Goal: Task Accomplishment & Management: Use online tool/utility

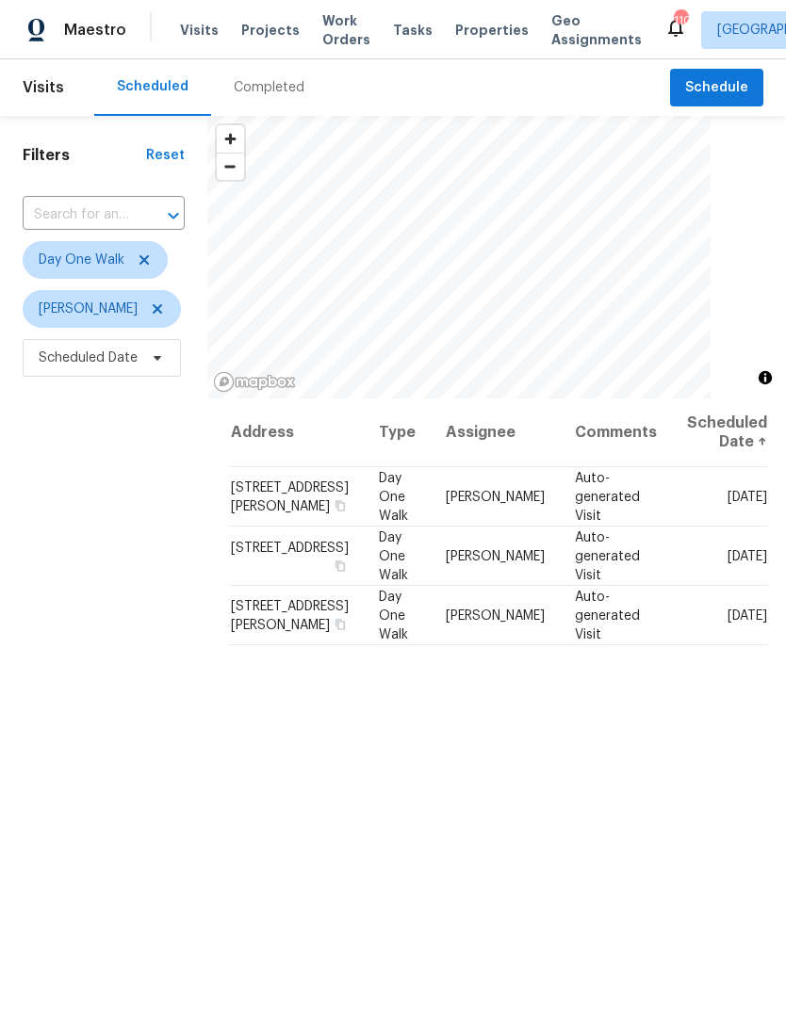
click at [330, 31] on span "Work Orders" at bounding box center [346, 30] width 48 height 38
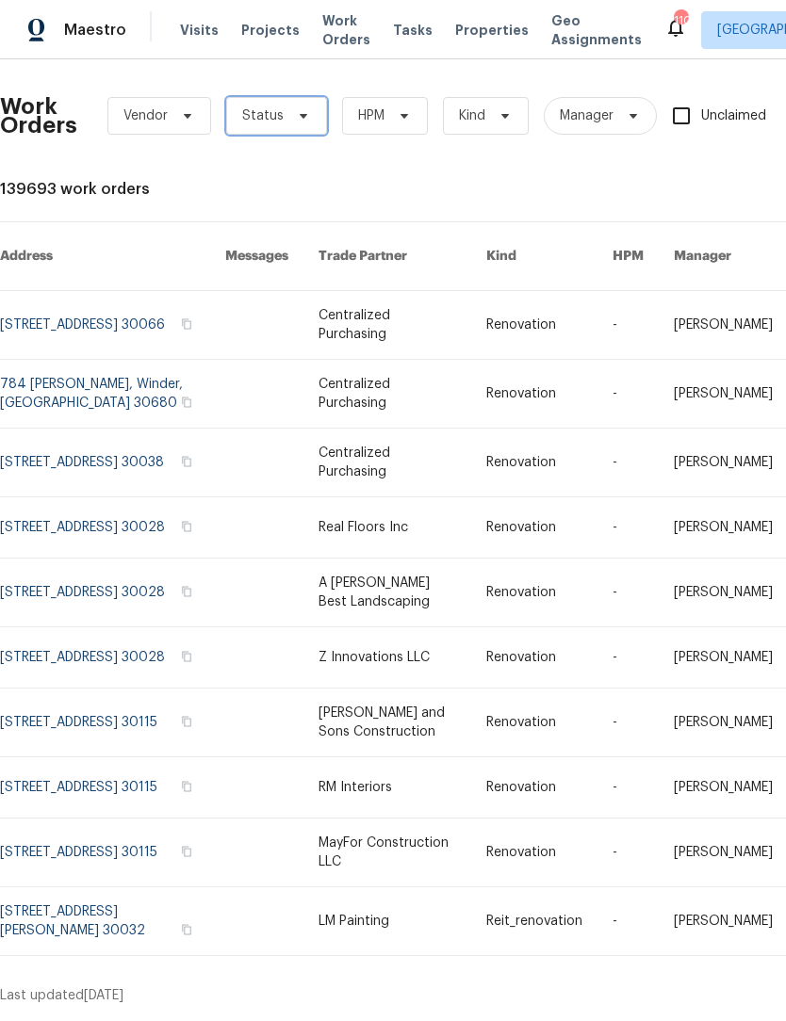
click at [304, 110] on icon at bounding box center [303, 115] width 15 height 15
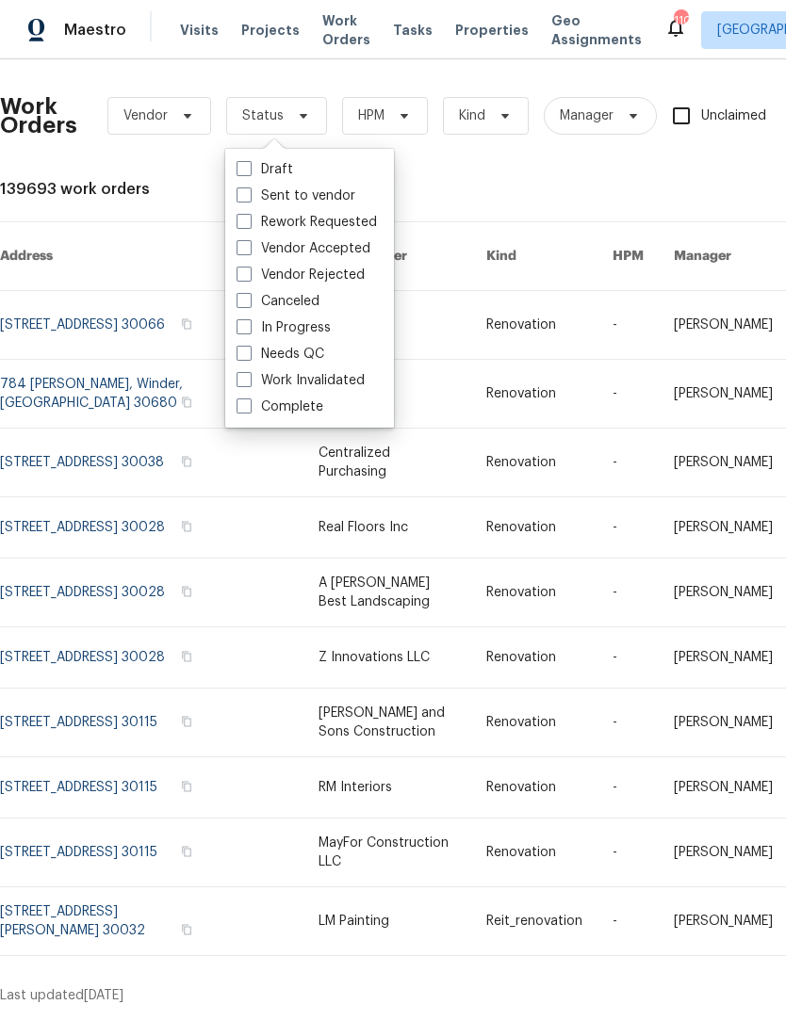
click at [246, 353] on span at bounding box center [243, 353] width 15 height 15
click at [246, 353] on input "Needs QC" at bounding box center [242, 351] width 12 height 12
checkbox input "true"
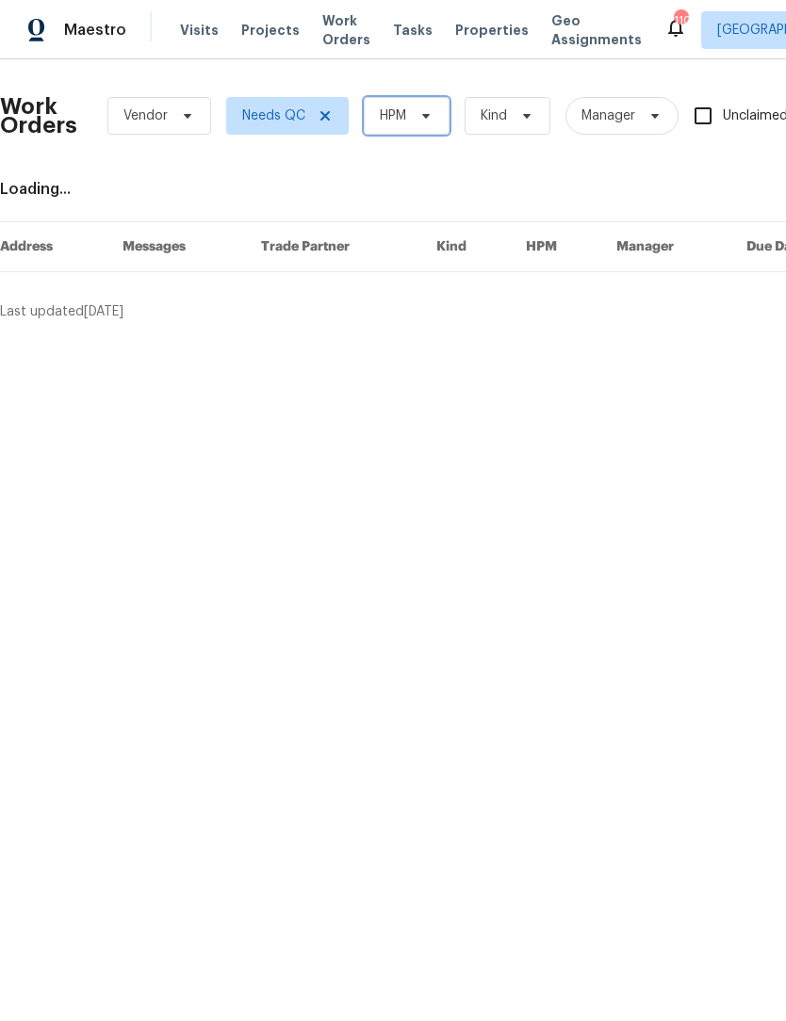
click at [432, 118] on icon at bounding box center [425, 115] width 15 height 15
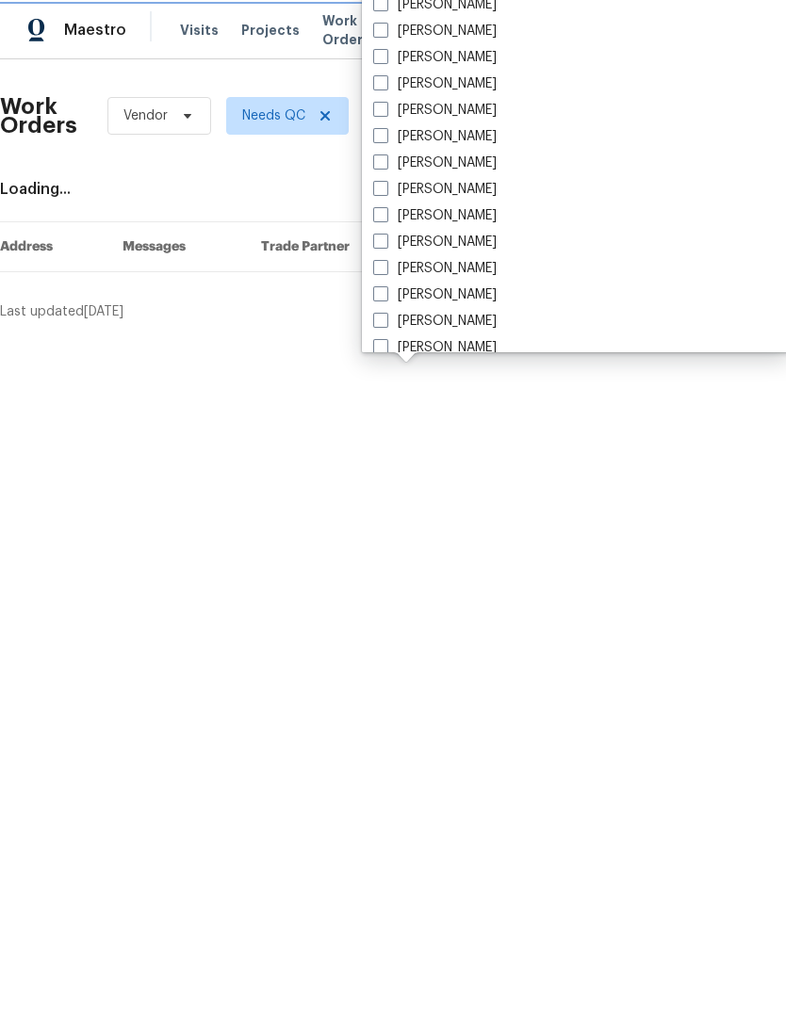
scroll to position [1339, 0]
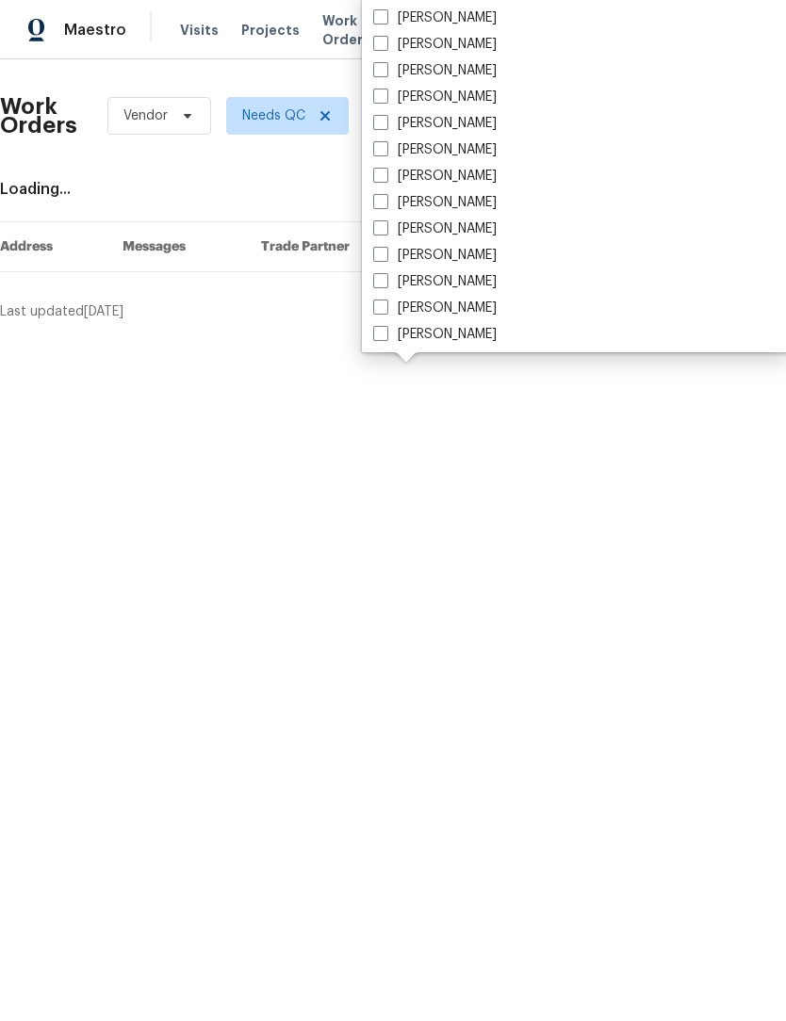
click at [377, 49] on span at bounding box center [380, 43] width 15 height 15
click at [377, 47] on input "[PERSON_NAME]" at bounding box center [379, 41] width 12 height 12
checkbox input "true"
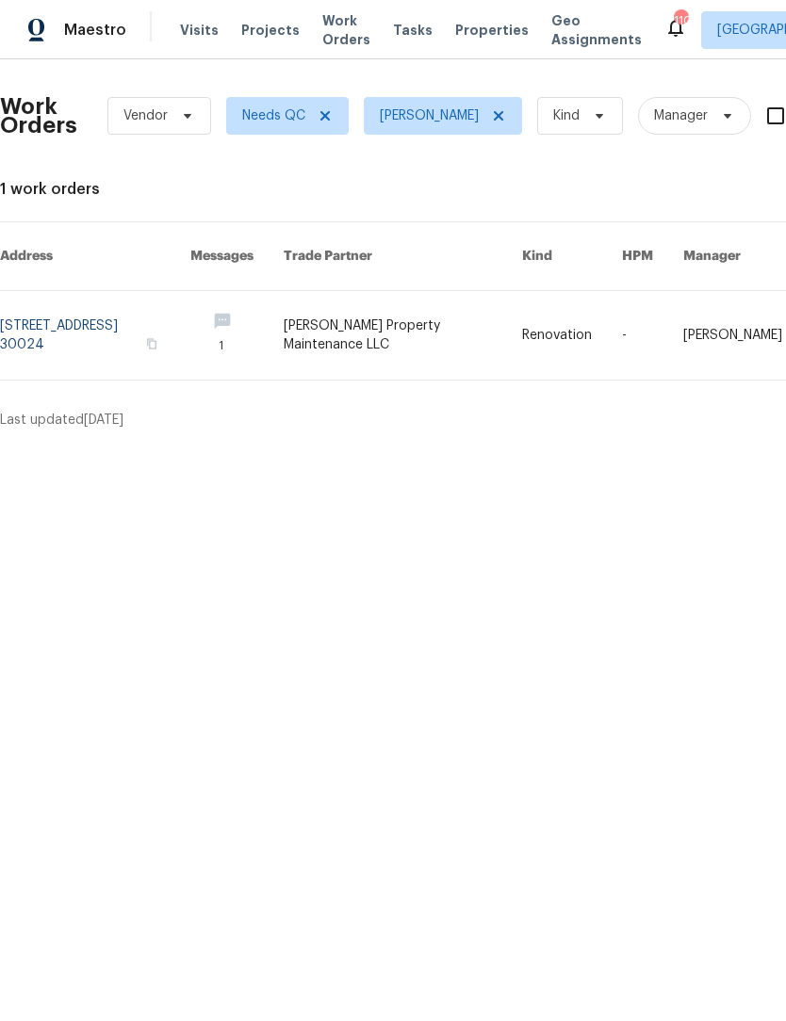
click at [190, 338] on link at bounding box center [95, 335] width 190 height 89
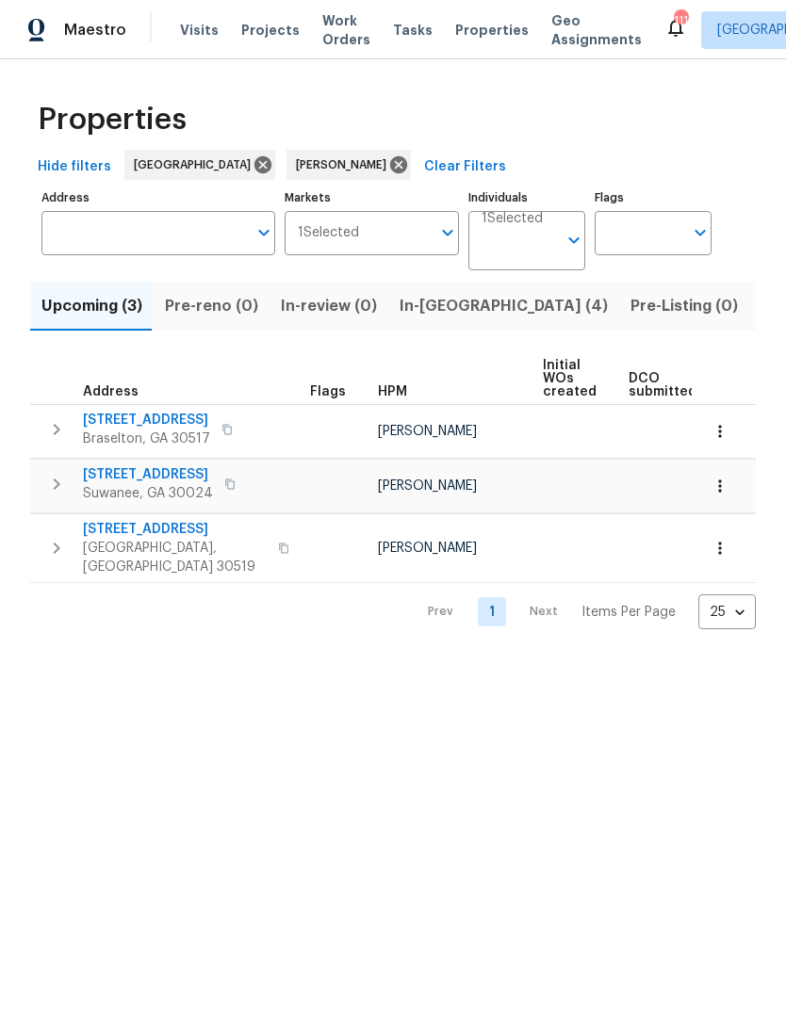
click at [421, 307] on span "In-reno (4)" at bounding box center [503, 306] width 208 height 26
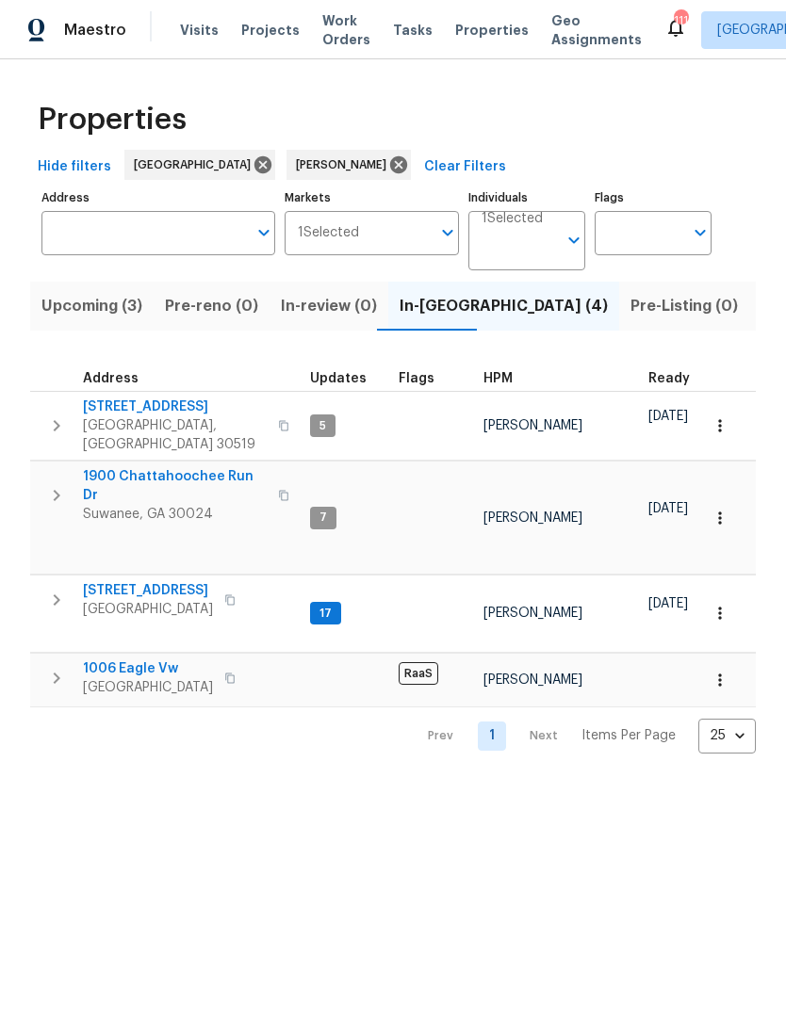
click at [154, 412] on span "3308 Hinsdale Ln" at bounding box center [175, 407] width 184 height 19
